Goal: Information Seeking & Learning: Get advice/opinions

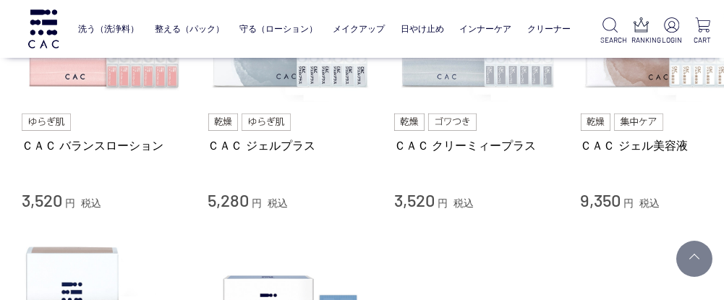
scroll to position [685, 0]
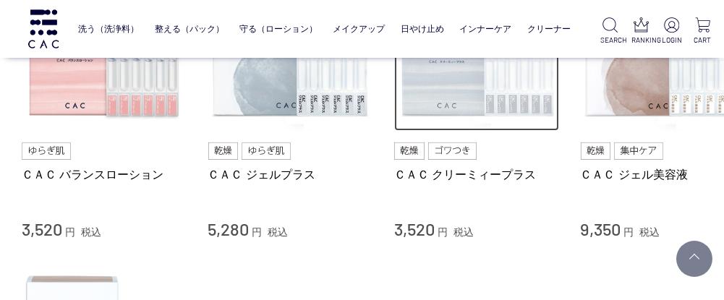
click at [465, 88] on img at bounding box center [476, 49] width 165 height 165
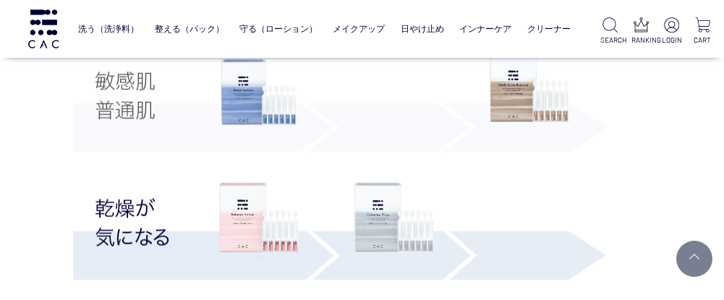
scroll to position [2756, 29]
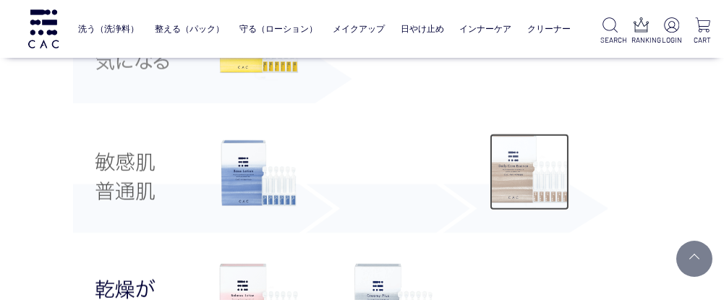
click at [537, 171] on img at bounding box center [529, 172] width 80 height 77
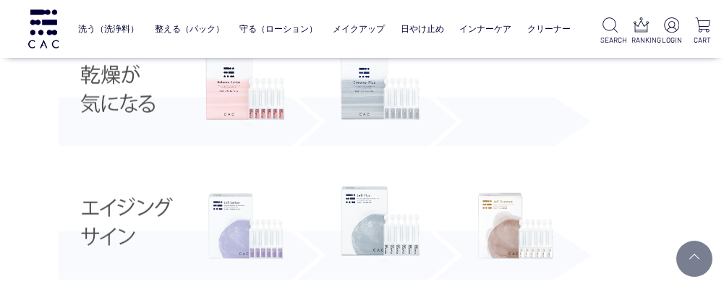
scroll to position [2965, 43]
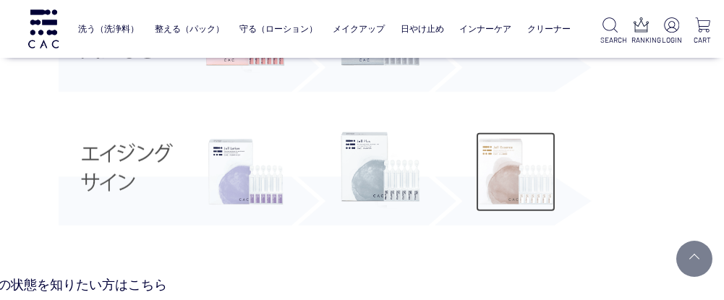
click at [507, 181] on img at bounding box center [516, 172] width 80 height 80
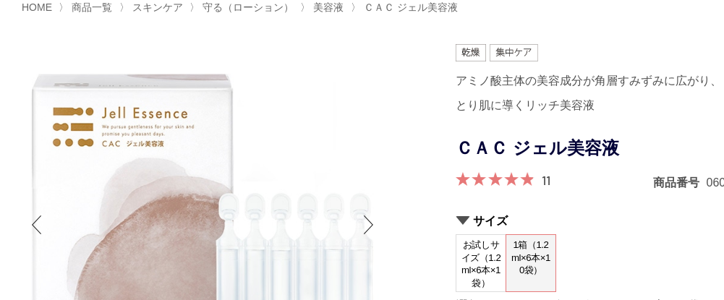
scroll to position [116, 0]
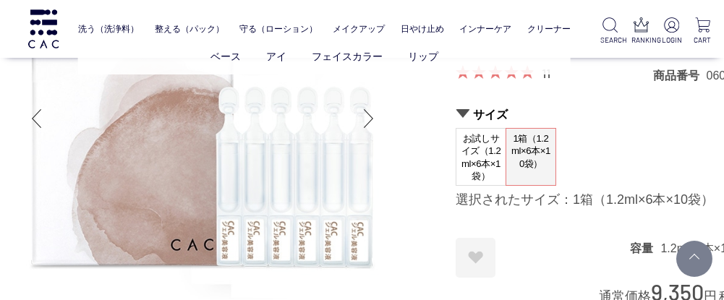
click at [548, 73] on ul "ベース アイ フェイスカラー リップ" at bounding box center [324, 56] width 492 height 35
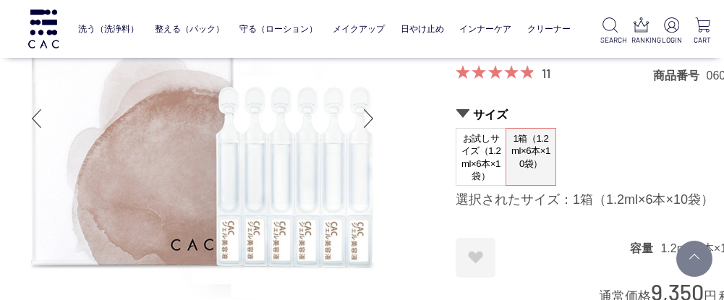
scroll to position [87, 0]
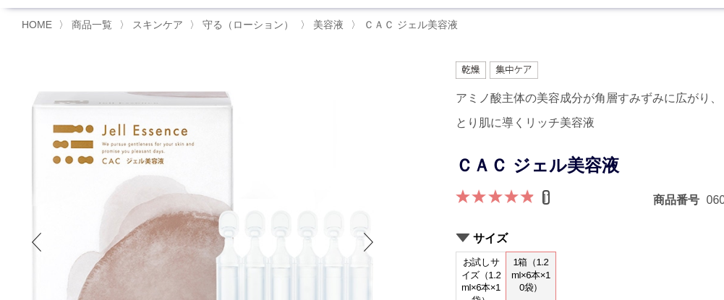
click at [548, 197] on link "11" at bounding box center [545, 197] width 9 height 16
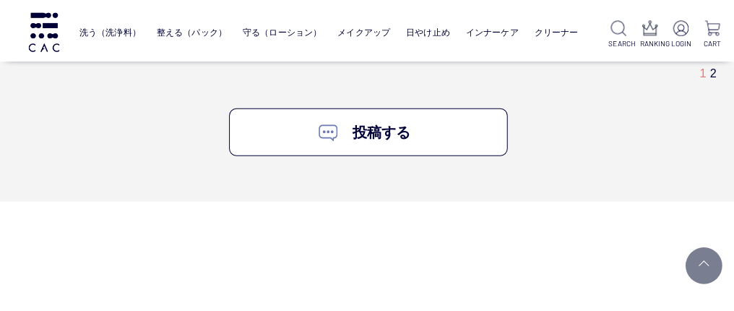
scroll to position [10260, 20]
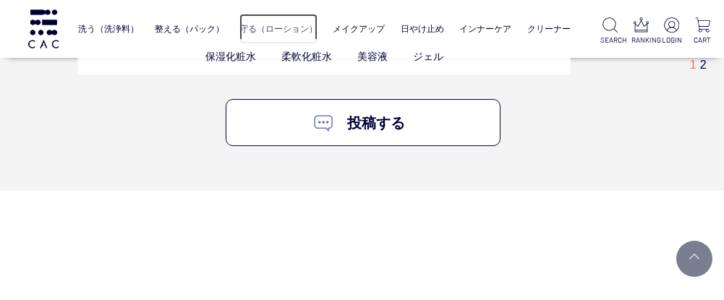
click at [279, 23] on link "守る（ローション）" at bounding box center [278, 29] width 78 height 30
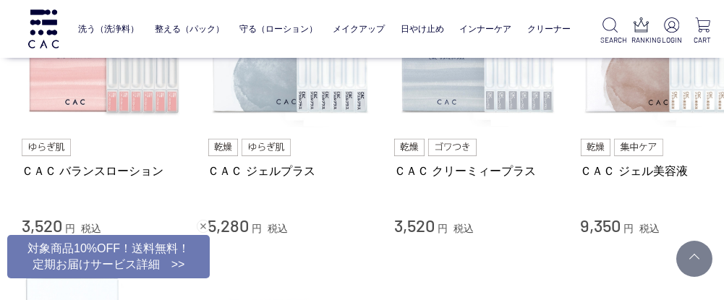
scroll to position [699, 0]
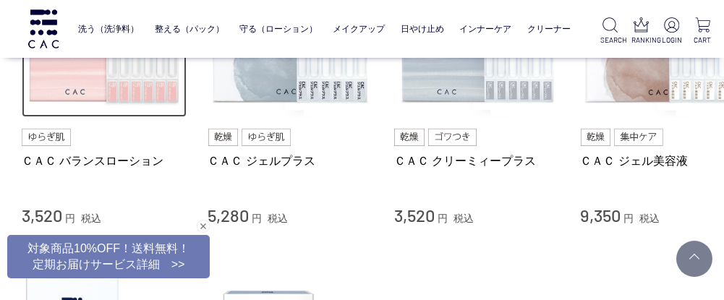
click at [168, 93] on img at bounding box center [104, 35] width 165 height 165
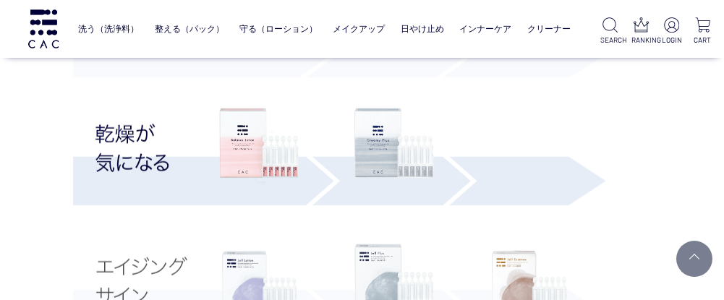
scroll to position [2882, 29]
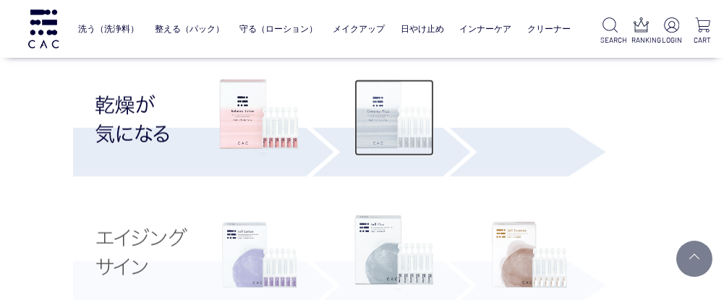
click at [385, 149] on img at bounding box center [394, 118] width 80 height 77
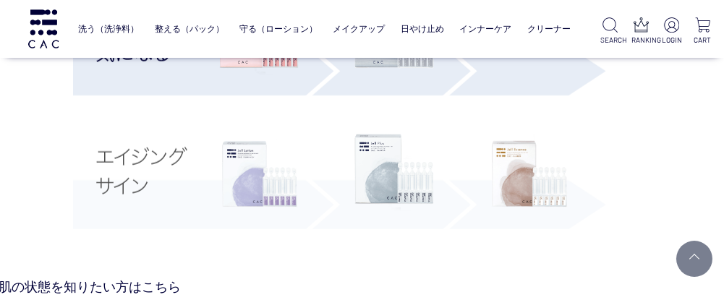
scroll to position [2978, 29]
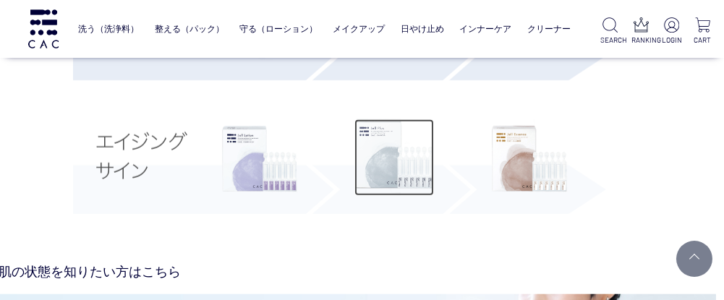
click at [399, 158] on img at bounding box center [394, 157] width 80 height 77
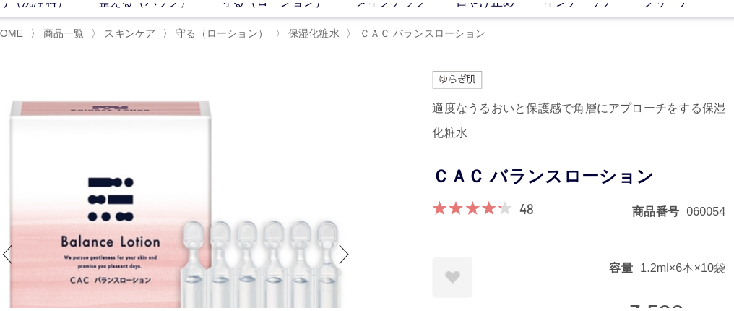
scroll to position [0, 29]
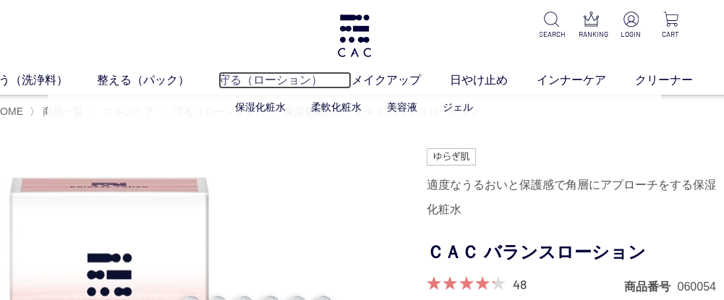
click at [274, 82] on link "守る（ローション）" at bounding box center [284, 80] width 133 height 17
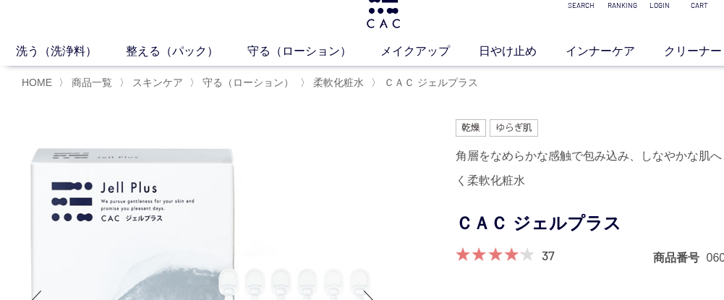
scroll to position [58, 0]
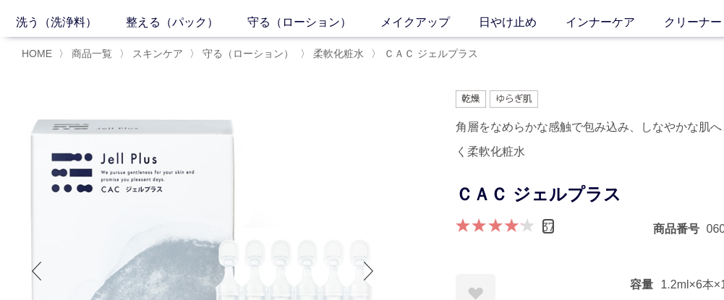
click at [549, 228] on link "37" at bounding box center [547, 226] width 13 height 16
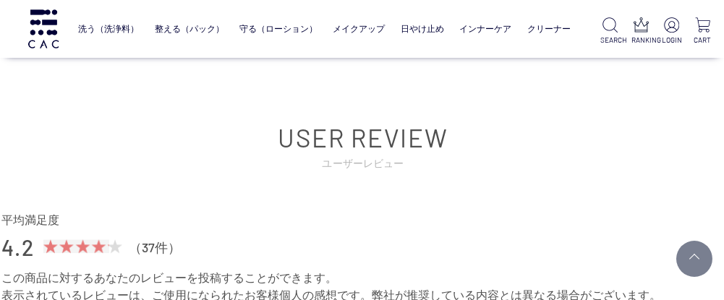
scroll to position [7040, 20]
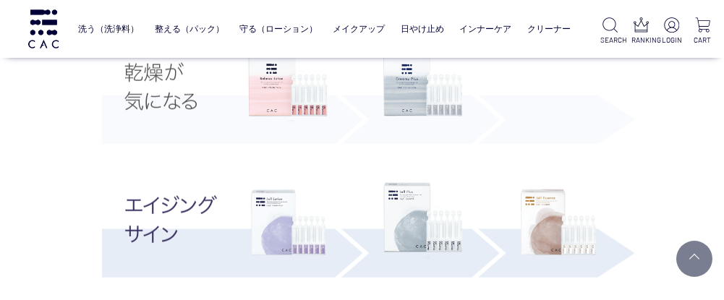
scroll to position [2989, 0]
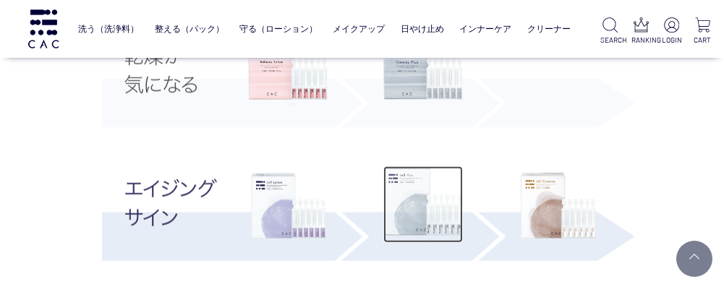
click at [437, 231] on img at bounding box center [423, 204] width 80 height 77
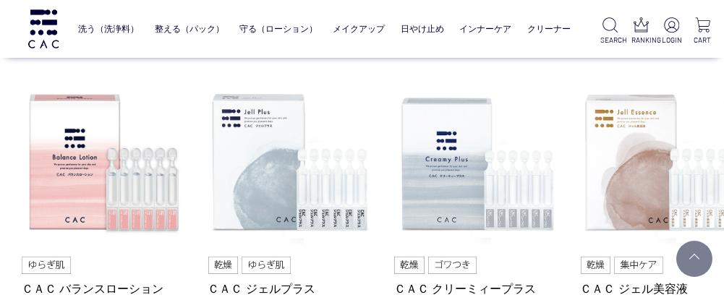
scroll to position [584, 0]
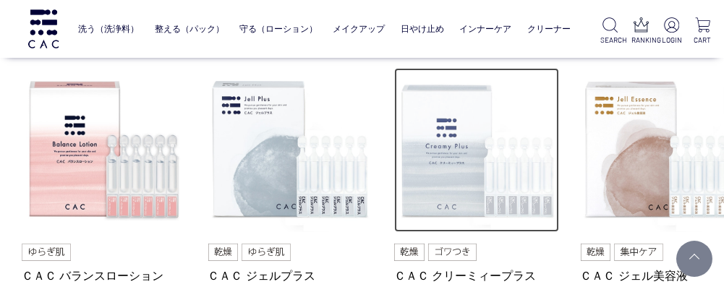
click at [469, 145] on img at bounding box center [476, 150] width 165 height 165
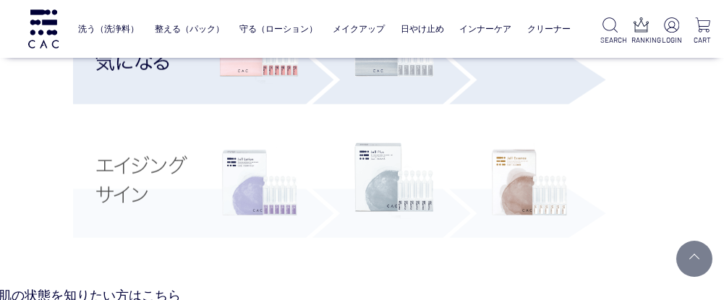
scroll to position [3030, 29]
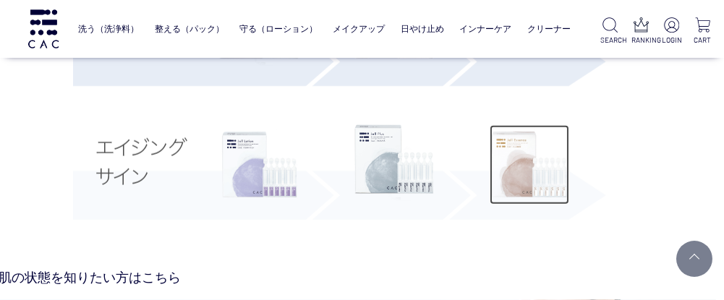
click at [544, 176] on img at bounding box center [529, 165] width 80 height 80
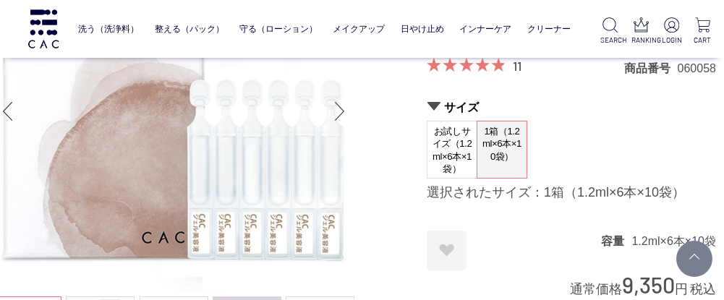
scroll to position [0, 29]
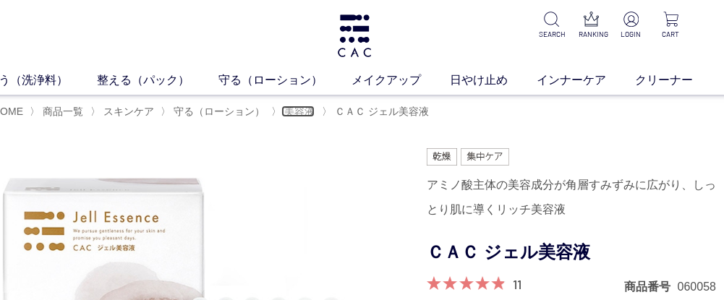
click at [301, 116] on span "美容液" at bounding box center [299, 112] width 30 height 12
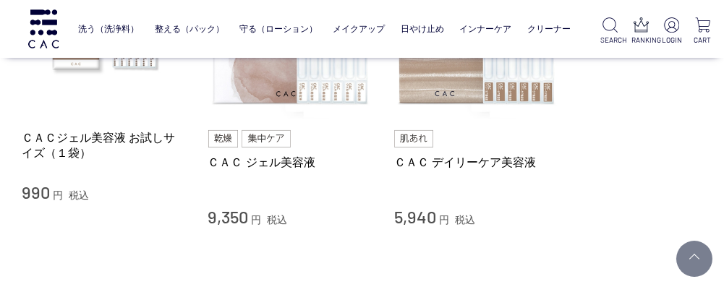
scroll to position [231, 0]
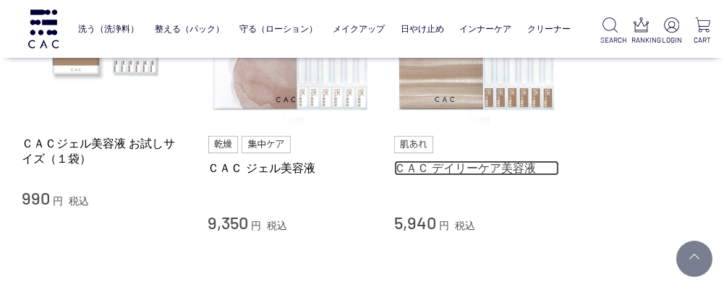
click at [518, 167] on link "ＣＡＣ デイリーケア美容液" at bounding box center [476, 167] width 165 height 15
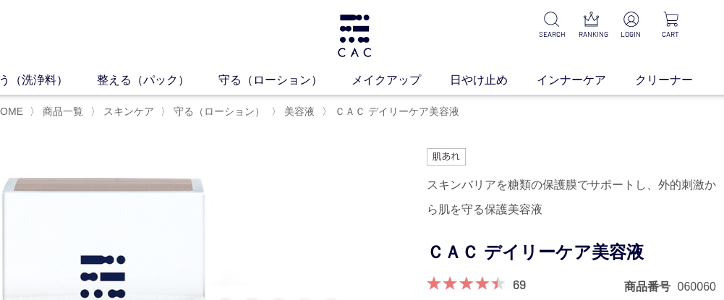
scroll to position [0, 43]
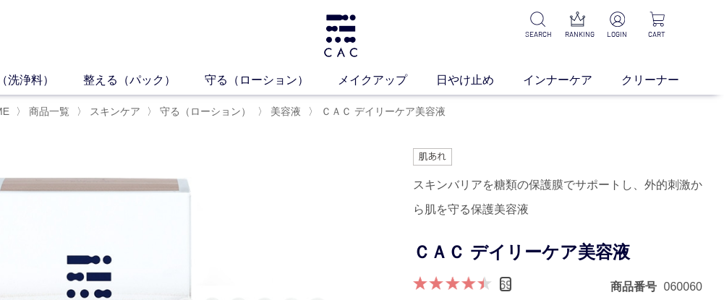
click at [506, 281] on link "69" at bounding box center [505, 284] width 13 height 16
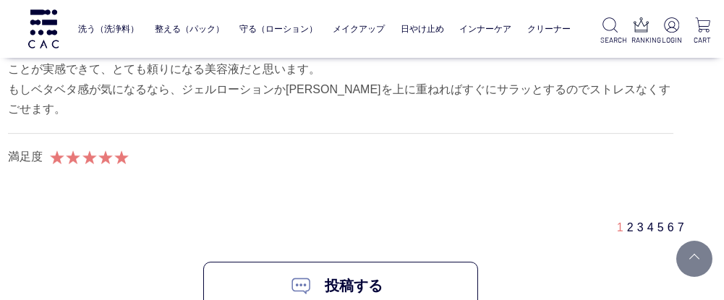
scroll to position [9143, 43]
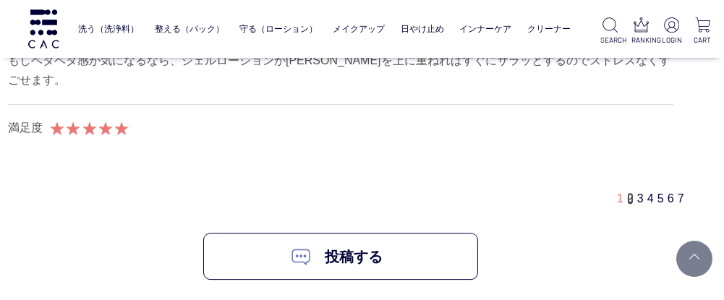
click at [631, 192] on link "2" at bounding box center [630, 198] width 7 height 12
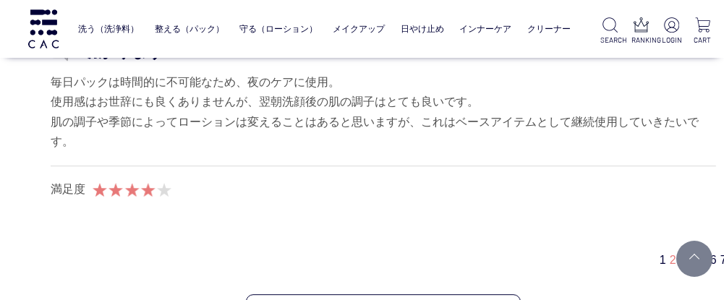
scroll to position [8897, 0]
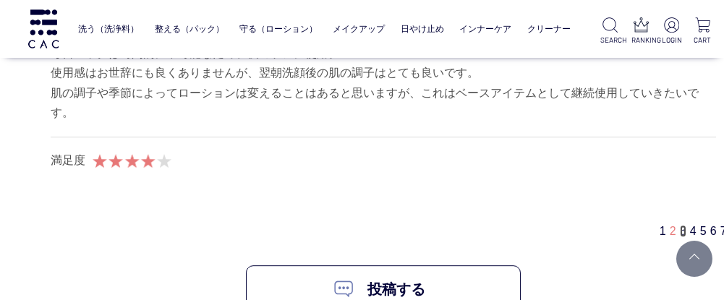
click at [682, 225] on link "3" at bounding box center [683, 231] width 7 height 12
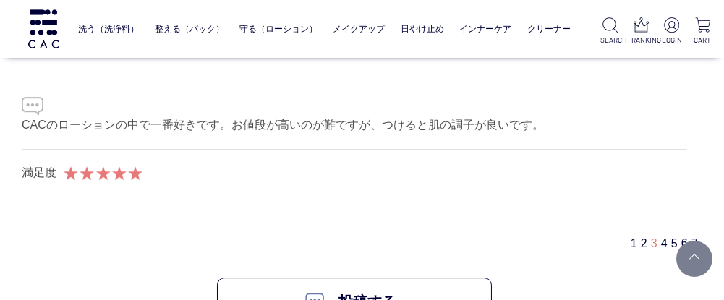
scroll to position [8942, 29]
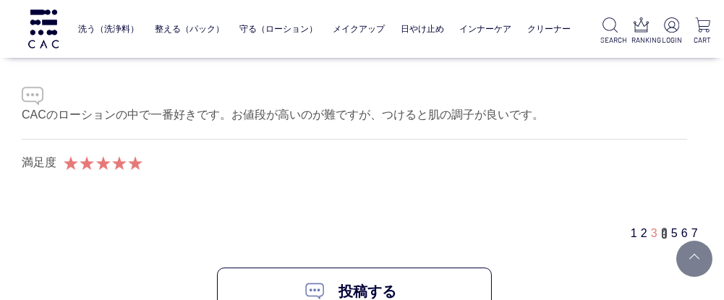
click at [664, 227] on link "4" at bounding box center [664, 233] width 7 height 12
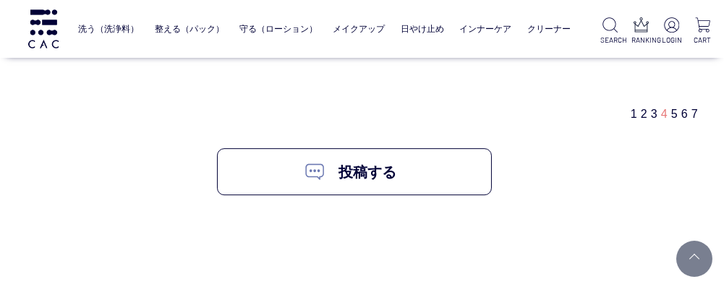
scroll to position [9262, 29]
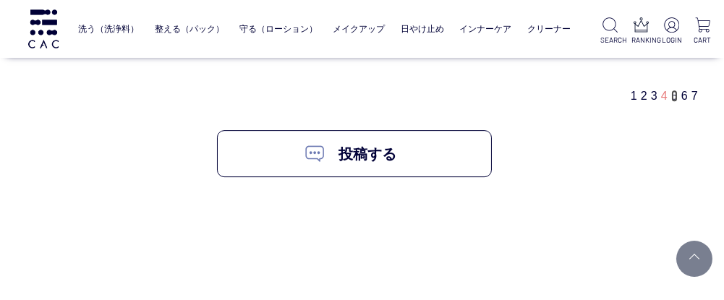
click at [671, 90] on link "5" at bounding box center [674, 96] width 7 height 12
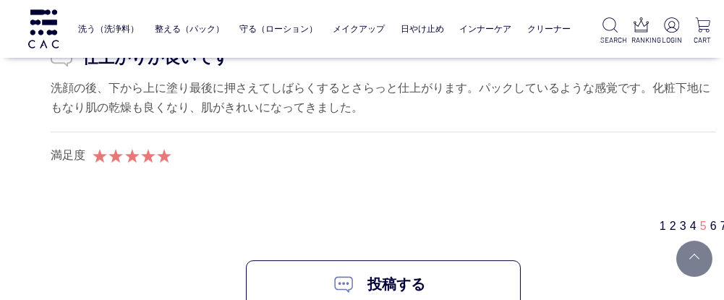
scroll to position [9127, 0]
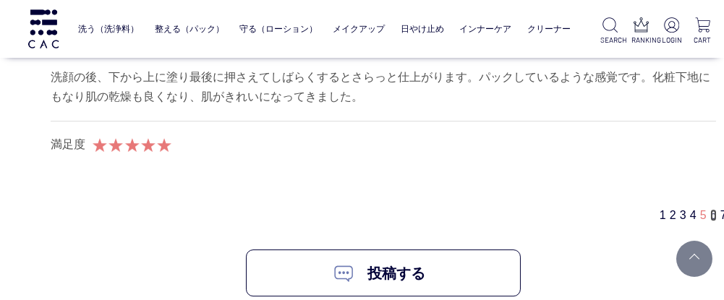
click at [715, 209] on link "6" at bounding box center [713, 215] width 7 height 12
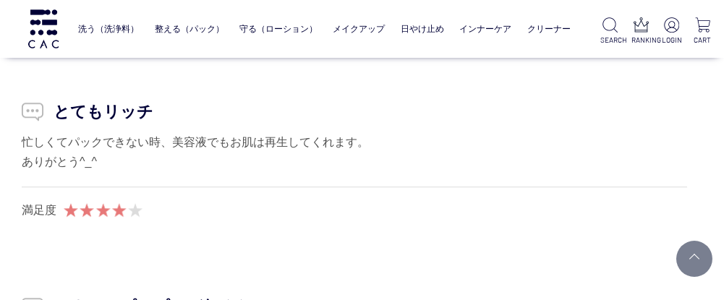
scroll to position [8092, 29]
